Goal: Transaction & Acquisition: Purchase product/service

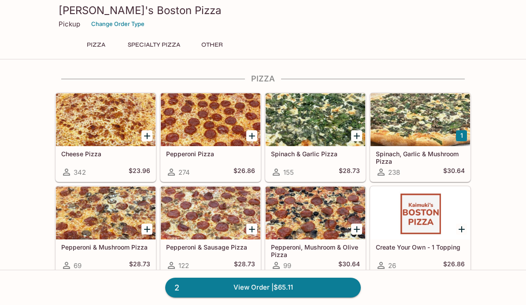
click at [432, 127] on div at bounding box center [420, 119] width 100 height 53
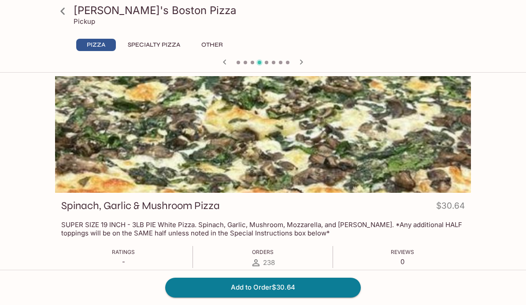
click at [328, 291] on button "Add to Order $30.64" at bounding box center [262, 287] width 195 height 19
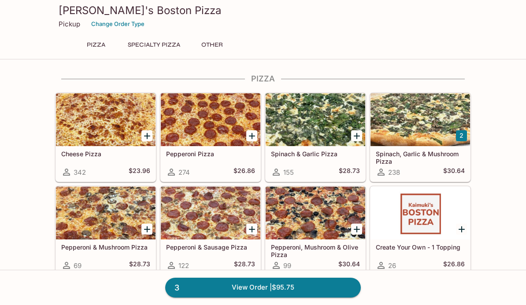
click at [282, 290] on link "3 View Order | $95.75" at bounding box center [262, 287] width 195 height 19
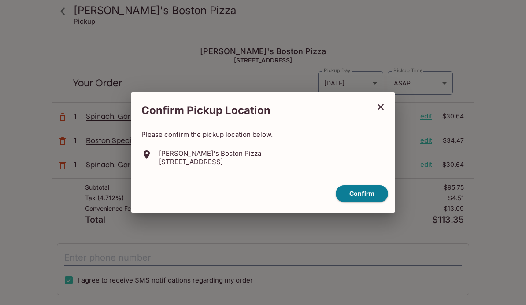
click at [382, 100] on button "close" at bounding box center [380, 107] width 22 height 22
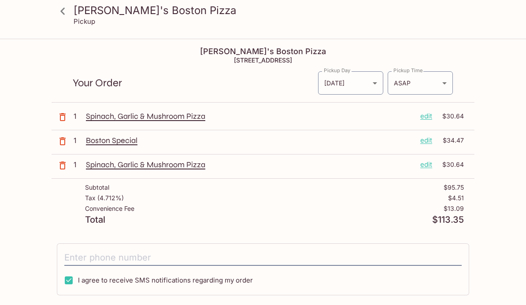
click at [428, 166] on p "edit" at bounding box center [426, 165] width 12 height 10
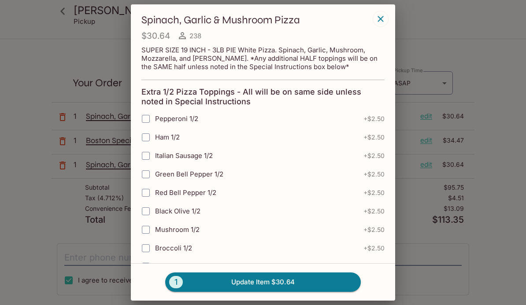
click at [380, 19] on icon "button" at bounding box center [380, 19] width 6 height 6
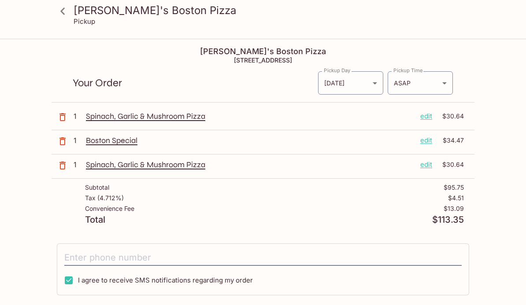
click at [433, 167] on div "Spinach, Garlic & Mushroom Pizza edit $30.64" at bounding box center [275, 165] width 378 height 10
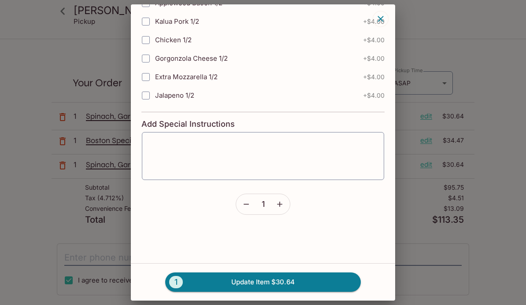
scroll to position [375, 0]
click at [246, 202] on icon "button" at bounding box center [246, 204] width 9 height 9
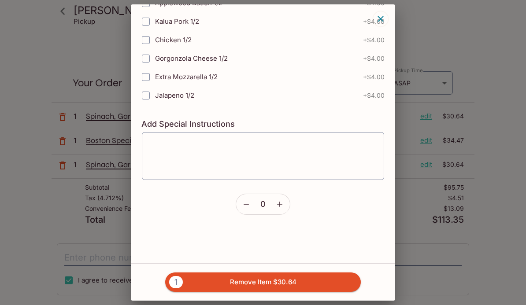
click at [265, 291] on button "1 Remove Item $30.64" at bounding box center [262, 282] width 195 height 19
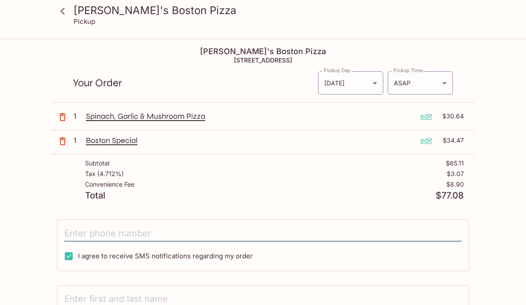
click at [445, 81] on body "[PERSON_NAME]'s Boston Pizza Pickup Kaimuki's Boston Pizza [STREET_ADDRESS] You…" at bounding box center [263, 192] width 526 height 305
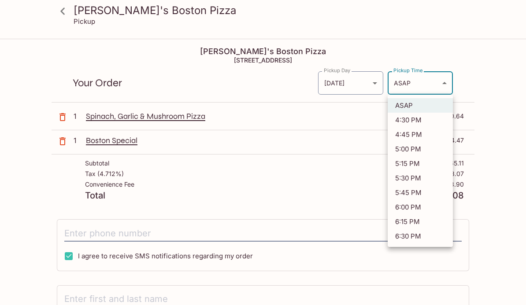
click at [494, 68] on div at bounding box center [263, 152] width 526 height 305
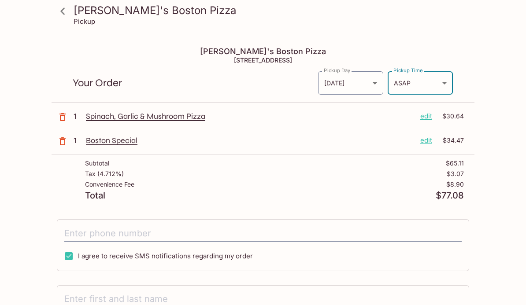
click at [440, 85] on body "[PERSON_NAME]'s Boston Pizza Pickup Kaimuki's Boston Pizza [STREET_ADDRESS] You…" at bounding box center [263, 192] width 526 height 305
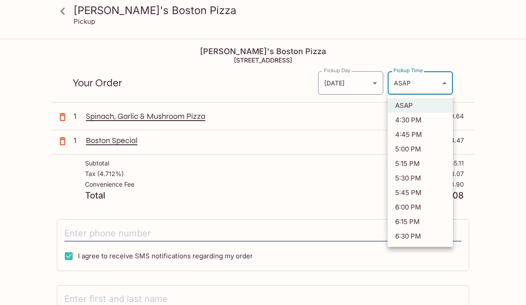
click at [418, 138] on li "4:45 PM" at bounding box center [419, 134] width 65 height 15
type input "[DATE]T02:45:48.000000Z"
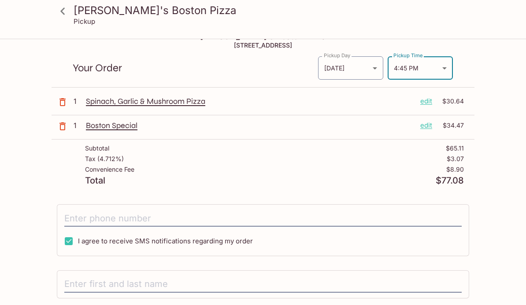
scroll to position [74, 0]
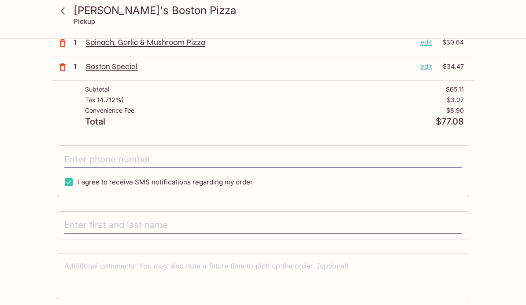
click at [144, 163] on input "tel" at bounding box center [262, 159] width 397 height 17
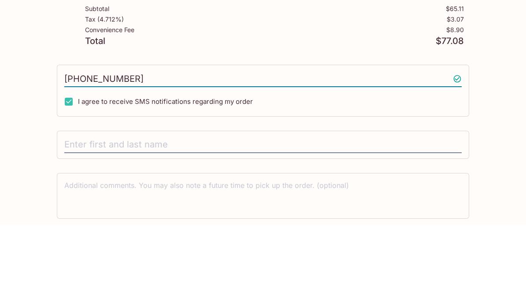
scroll to position [88, 0]
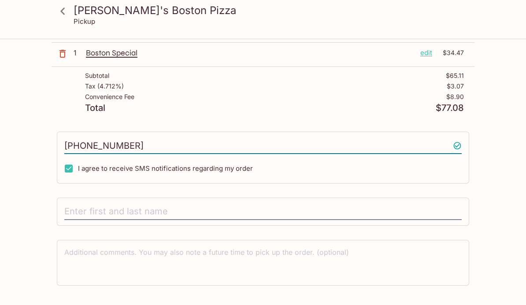
type input "[PHONE_NUMBER]"
click at [84, 211] on input "text" at bounding box center [262, 211] width 397 height 17
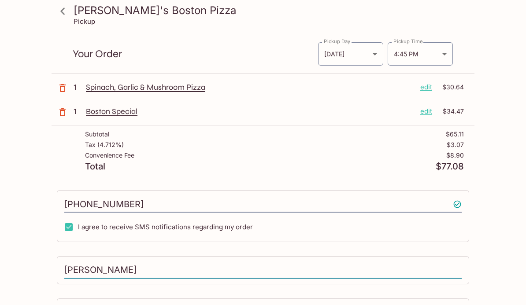
scroll to position [0, 0]
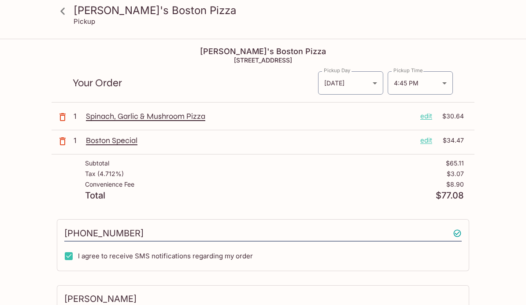
type input "[PERSON_NAME]"
click at [446, 84] on body "Kaimuki's Boston Pizza Pickup Kaimuki's Boston Pizza [STREET_ADDRESS] Your Orde…" at bounding box center [263, 192] width 526 height 305
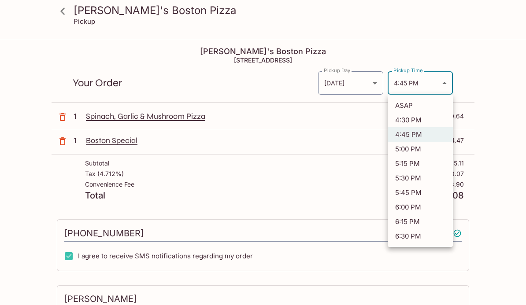
click at [425, 151] on li "5:00 PM" at bounding box center [419, 149] width 65 height 15
type input "[DATE]T03:00:48.000000Z"
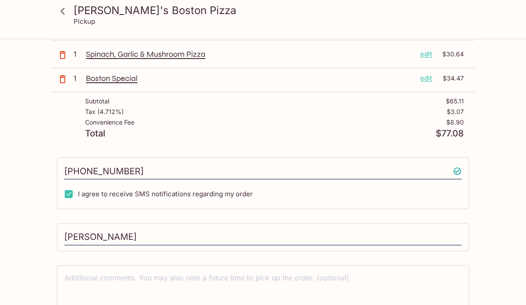
scroll to position [88, 0]
